Goal: Task Accomplishment & Management: Use online tool/utility

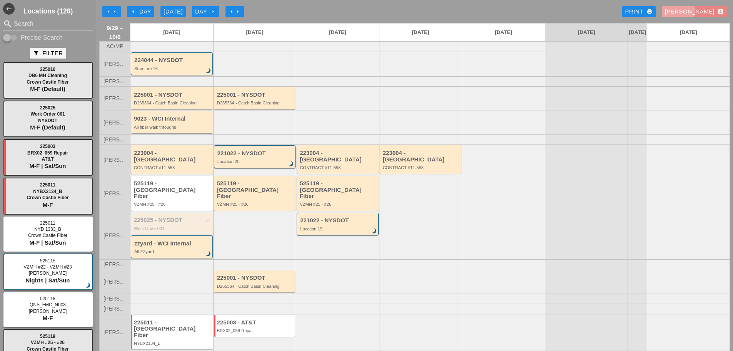
click at [698, 10] on div "[PERSON_NAME] account_box" at bounding box center [694, 11] width 59 height 9
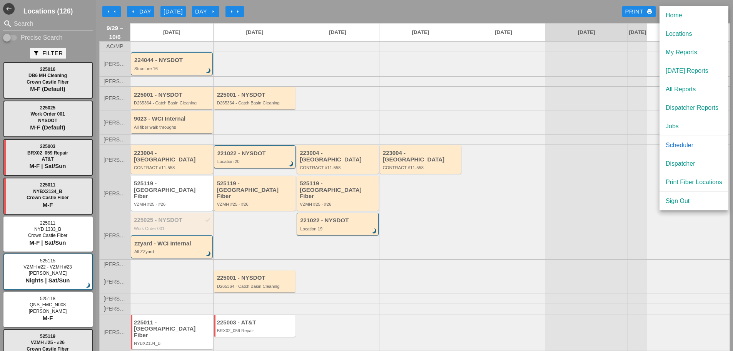
click at [683, 160] on div "Dispatcher" at bounding box center [694, 163] width 57 height 9
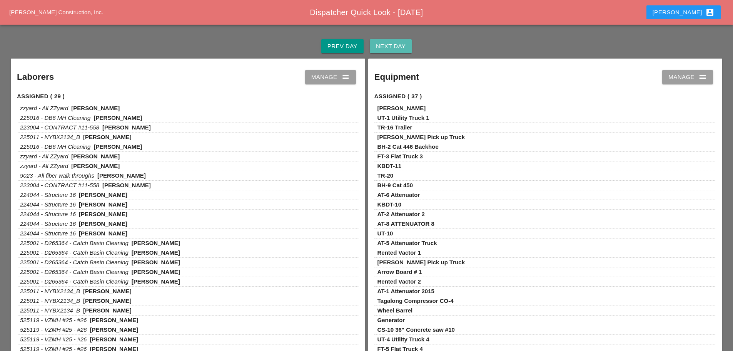
click at [390, 52] on button "Next Day" at bounding box center [391, 46] width 42 height 14
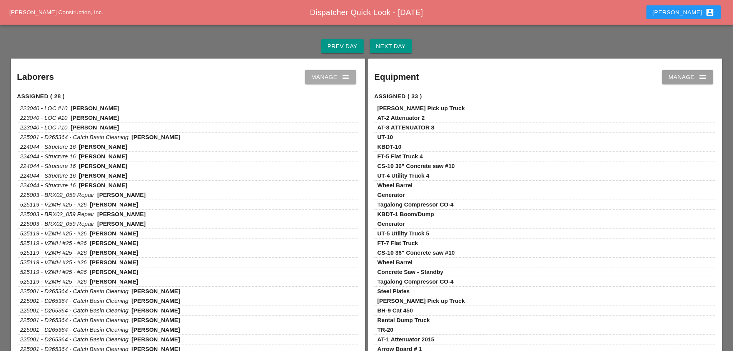
click at [353, 76] on link "Manage list" at bounding box center [330, 77] width 51 height 14
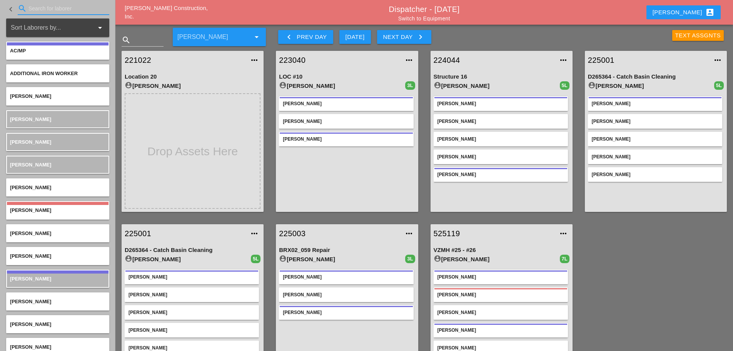
click at [79, 11] on input "Search for laborer" at bounding box center [63, 8] width 70 height 12
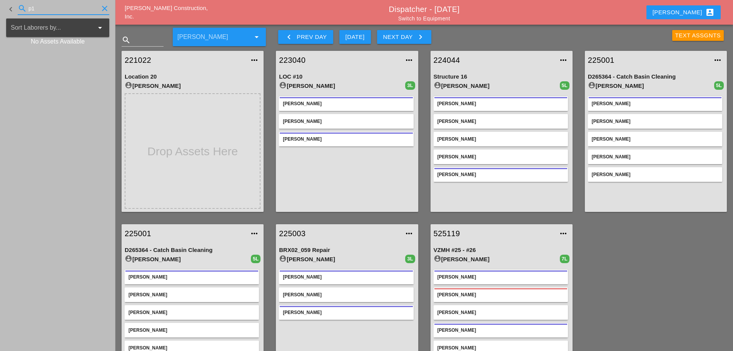
type input "p"
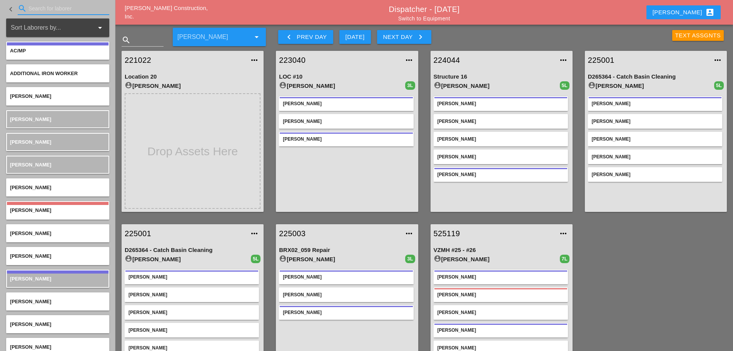
click at [416, 17] on link "Switch to Equipment" at bounding box center [424, 18] width 52 height 6
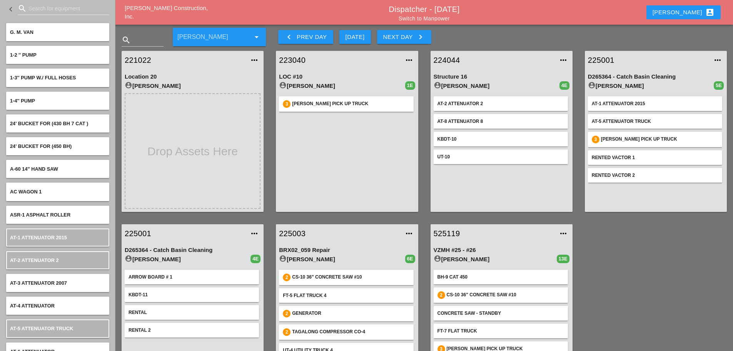
click at [89, 12] on input "Search for equipment" at bounding box center [63, 8] width 70 height 12
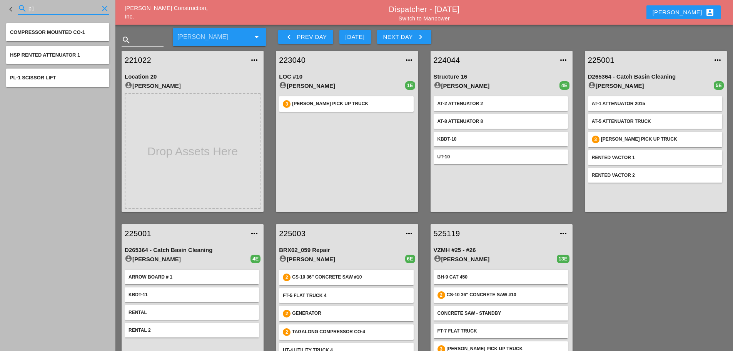
type input "p"
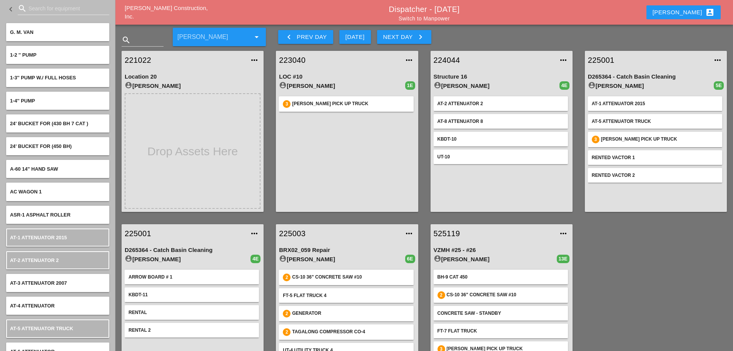
click at [404, 18] on link "Switch to Manpower" at bounding box center [424, 18] width 51 height 6
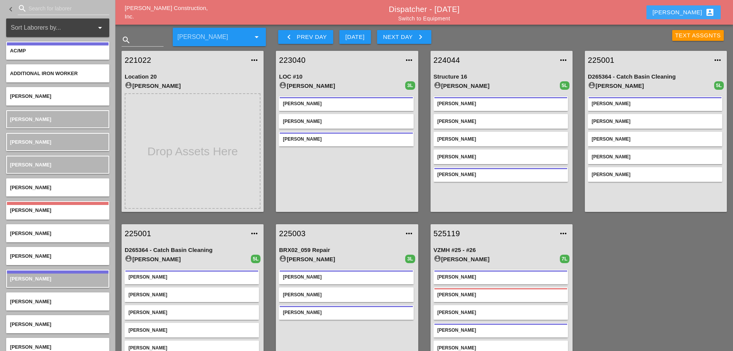
click at [694, 8] on div "[PERSON_NAME] account_box" at bounding box center [684, 12] width 62 height 9
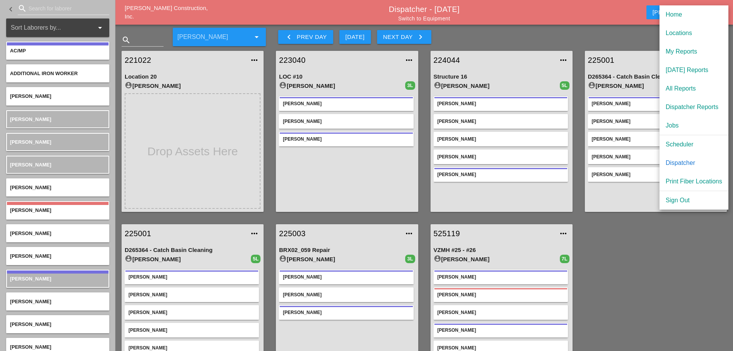
click at [684, 143] on div "Scheduler" at bounding box center [694, 144] width 57 height 9
